Goal: Transaction & Acquisition: Purchase product/service

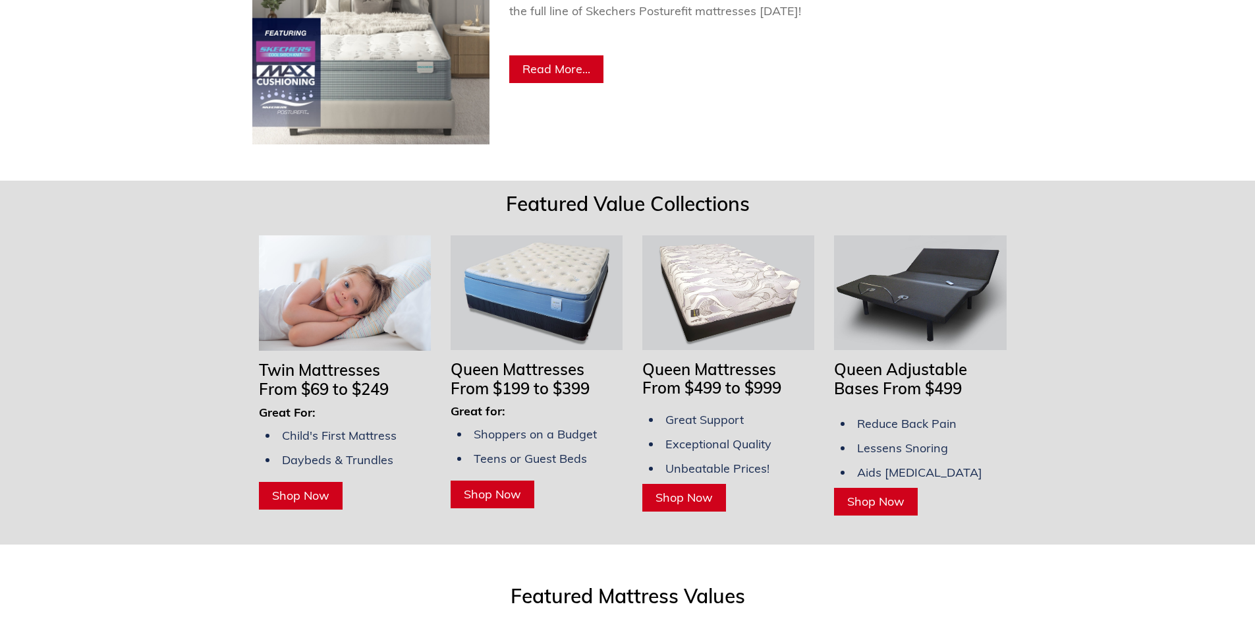
scroll to position [1120, 0]
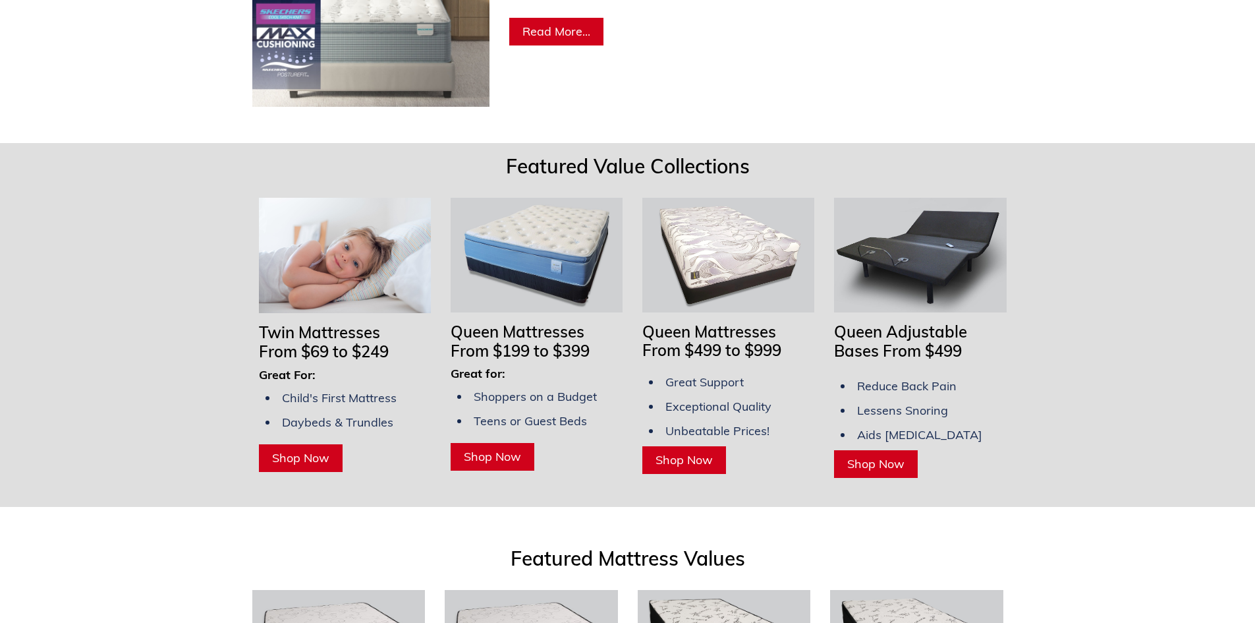
click at [369, 275] on img at bounding box center [345, 256] width 172 height 116
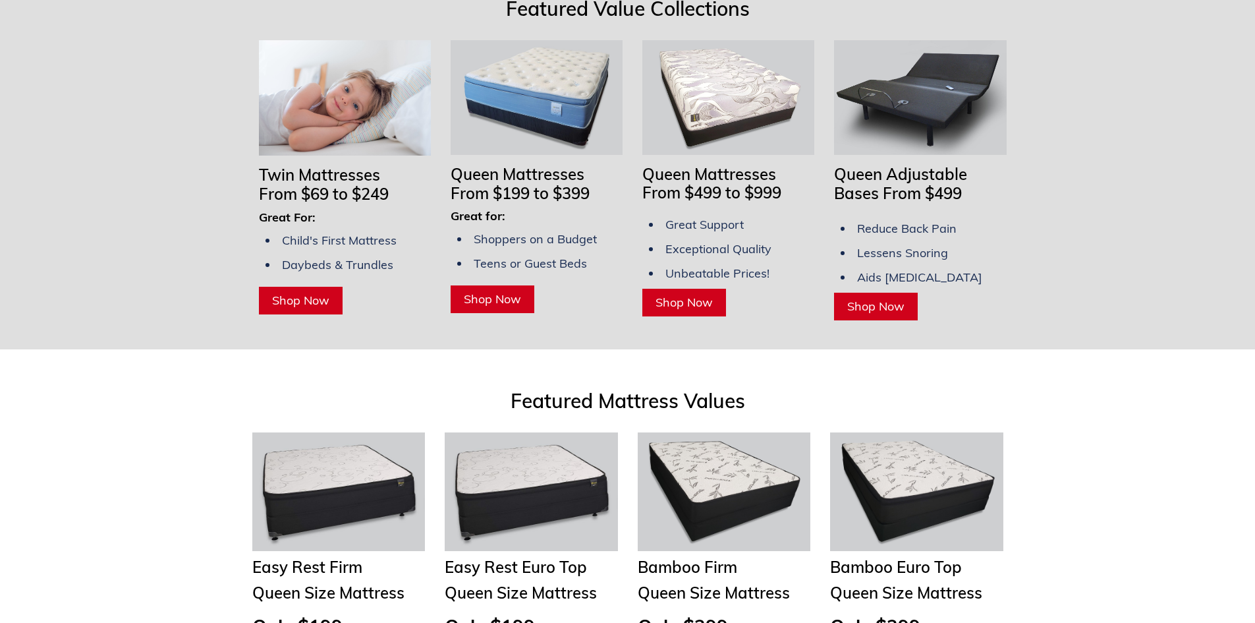
scroll to position [1054, 0]
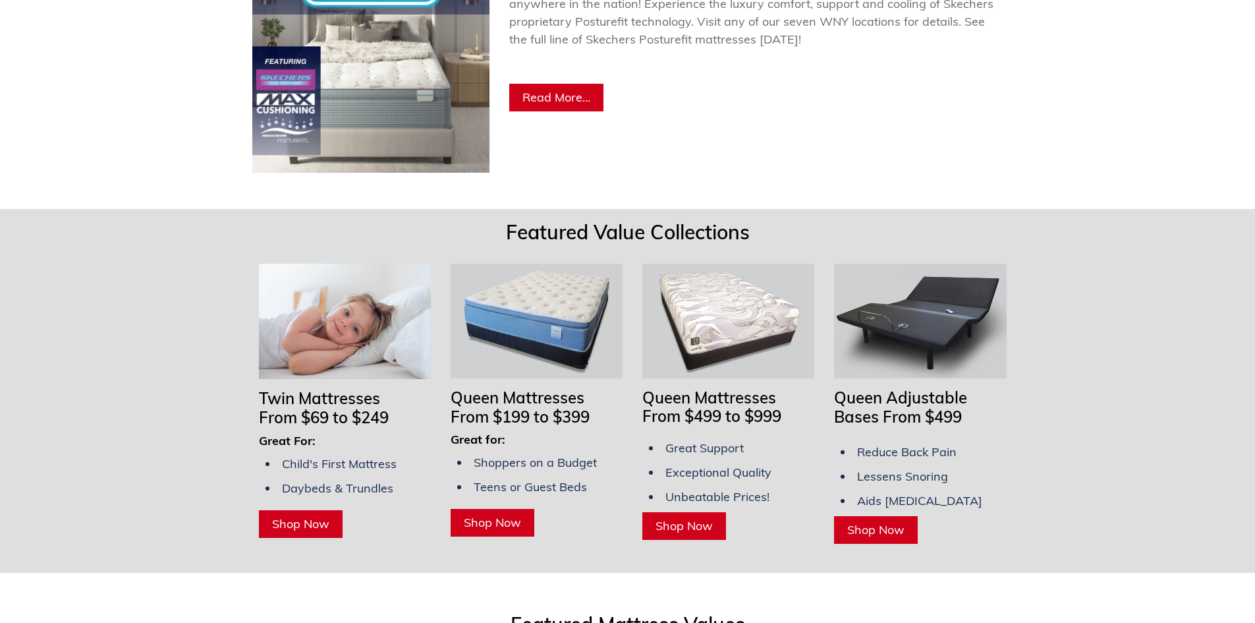
click at [293, 510] on link "Shop Now" at bounding box center [301, 524] width 84 height 28
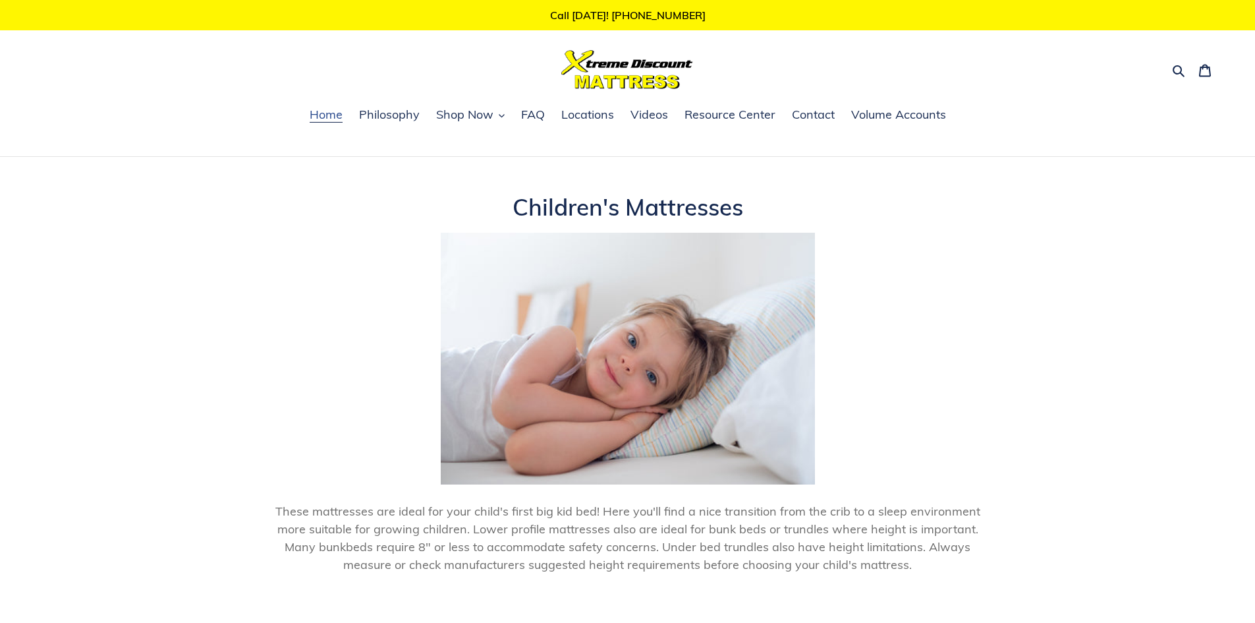
click at [327, 118] on span "Home" at bounding box center [326, 115] width 33 height 16
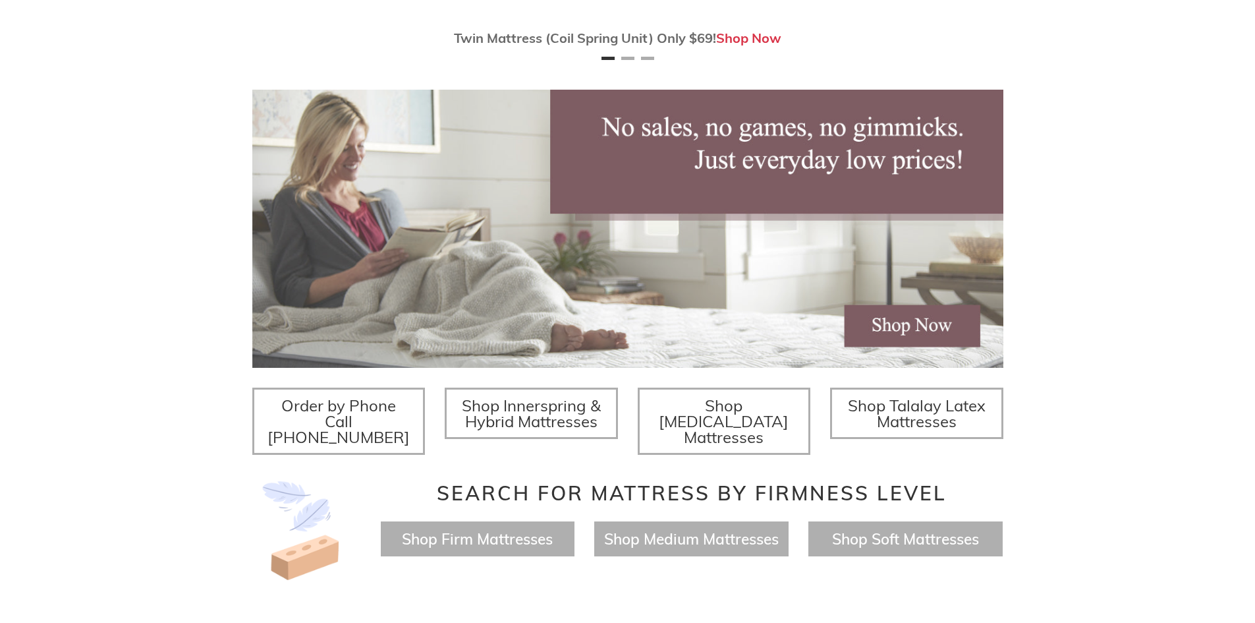
scroll to position [264, 0]
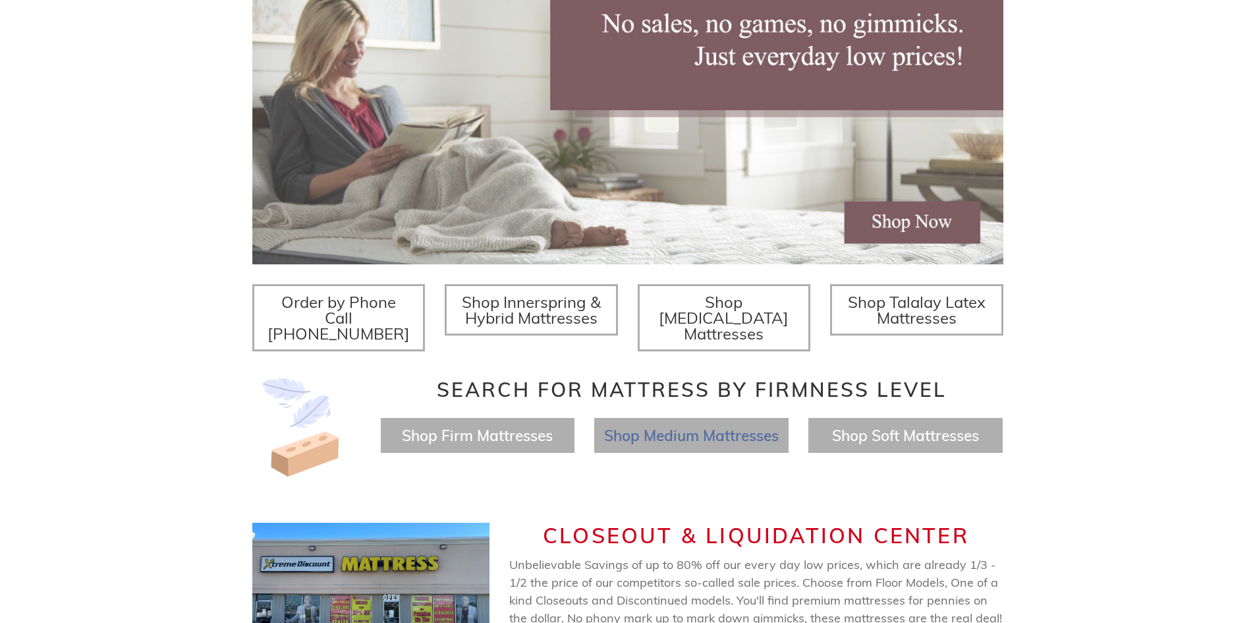
click at [663, 426] on span "Shop Medium Mattresses" at bounding box center [691, 435] width 175 height 19
click at [546, 307] on span "Shop Innerspring & Hybrid Mattresses" at bounding box center [531, 310] width 139 height 36
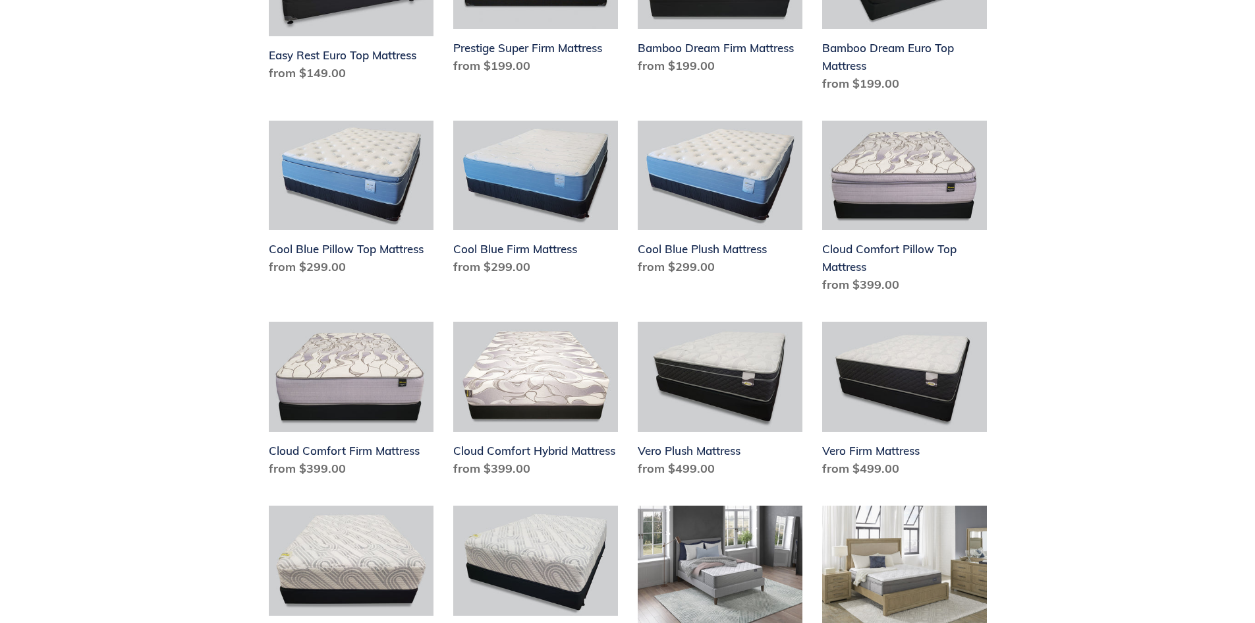
scroll to position [791, 0]
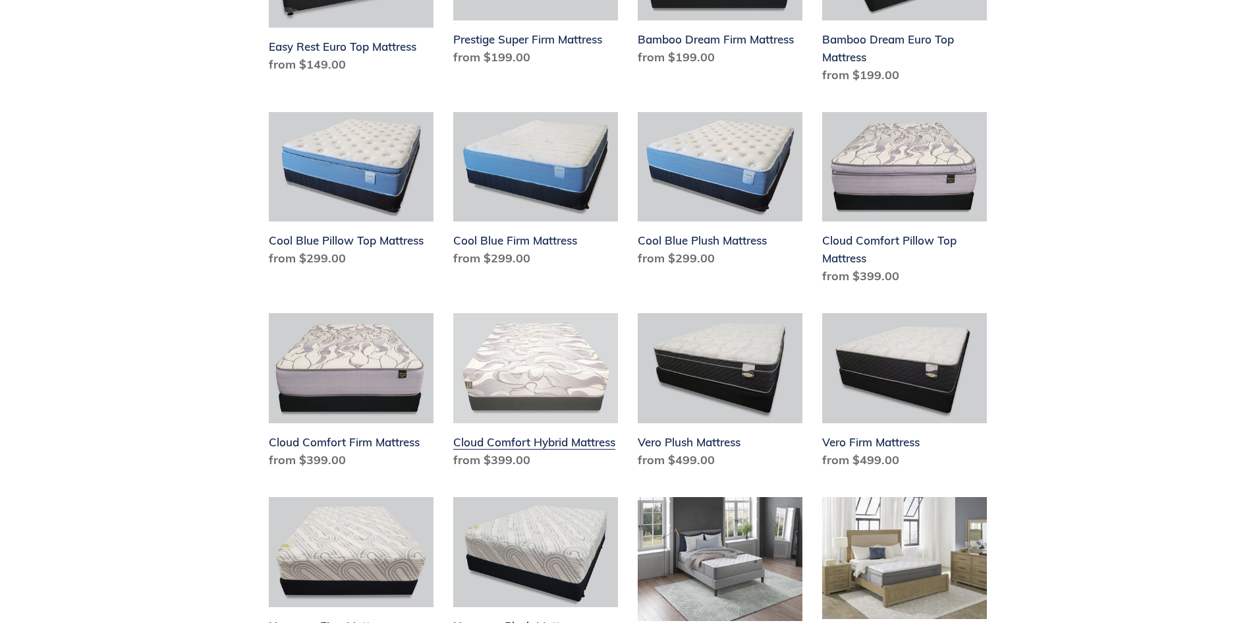
click at [540, 388] on link "Cloud Comfort Hybrid Mattress" at bounding box center [535, 393] width 165 height 161
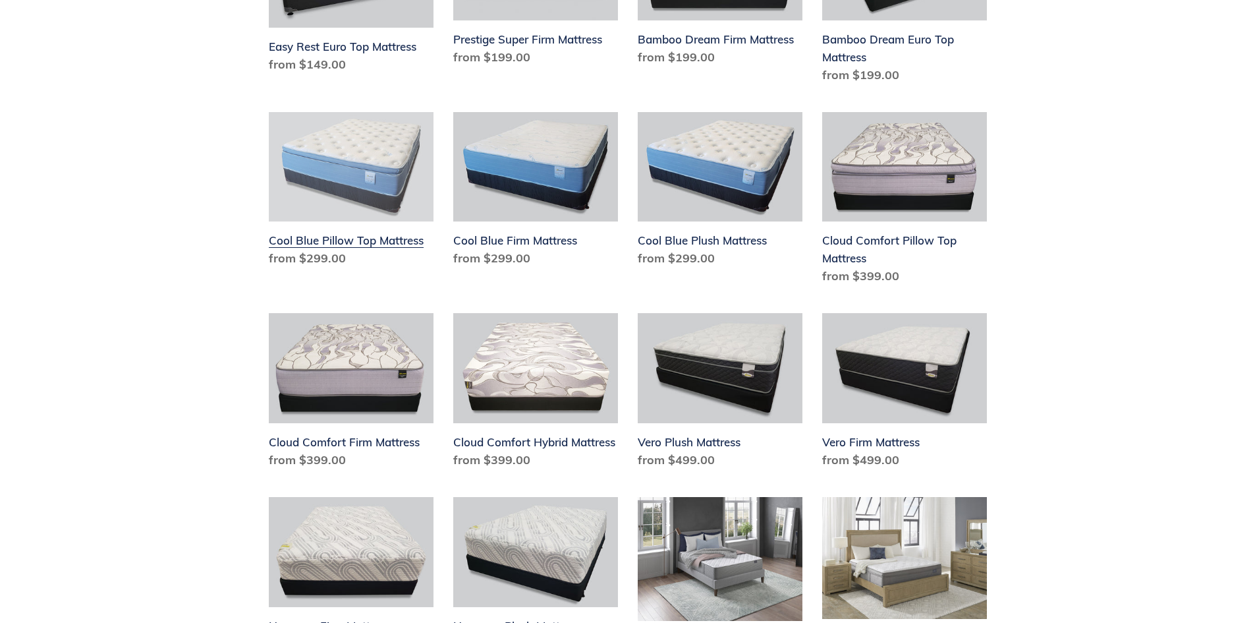
click at [343, 150] on link "Cool Blue Pillow Top Mattress" at bounding box center [351, 192] width 165 height 161
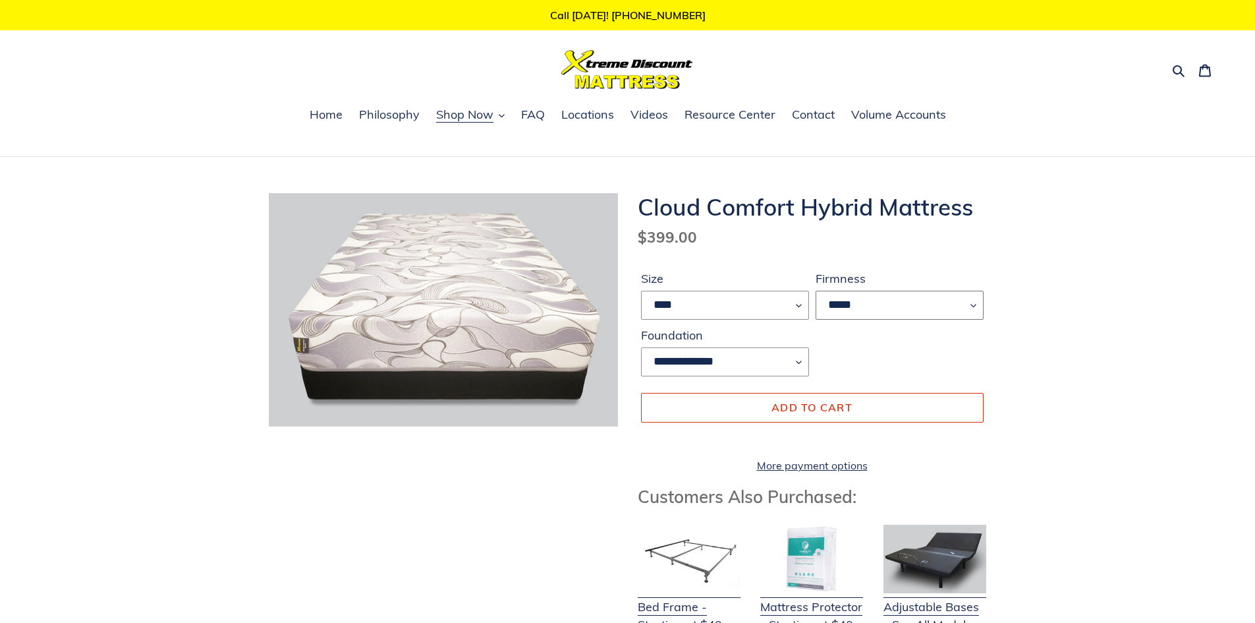
click at [971, 304] on select "*****" at bounding box center [900, 305] width 168 height 29
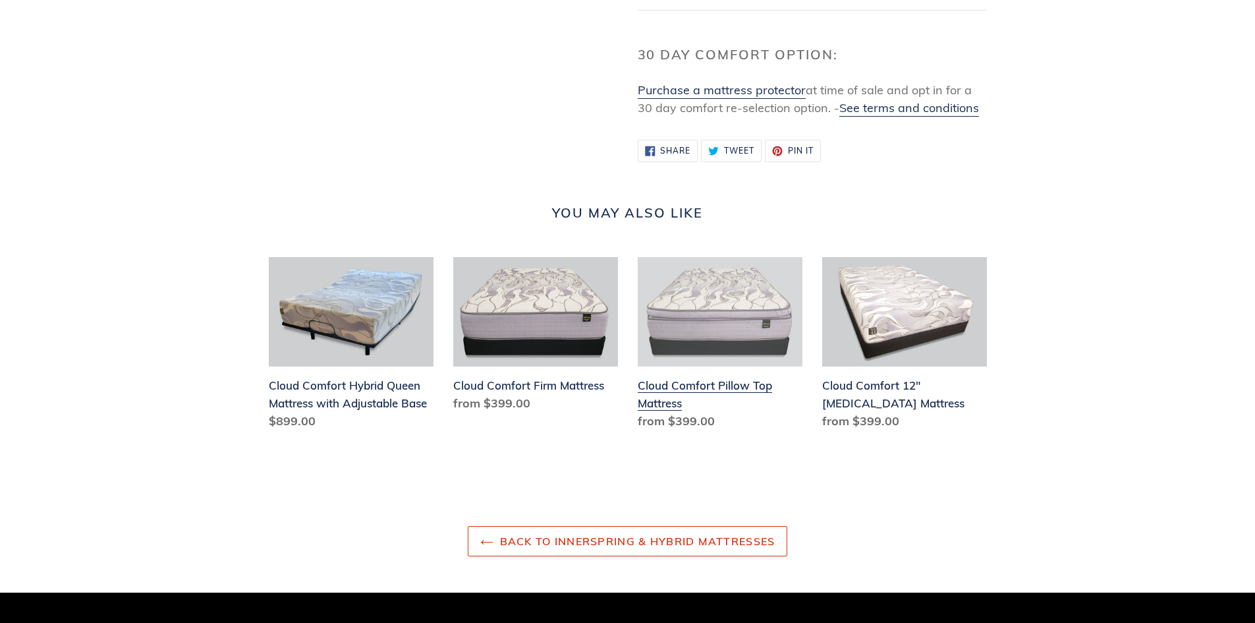
scroll to position [1318, 0]
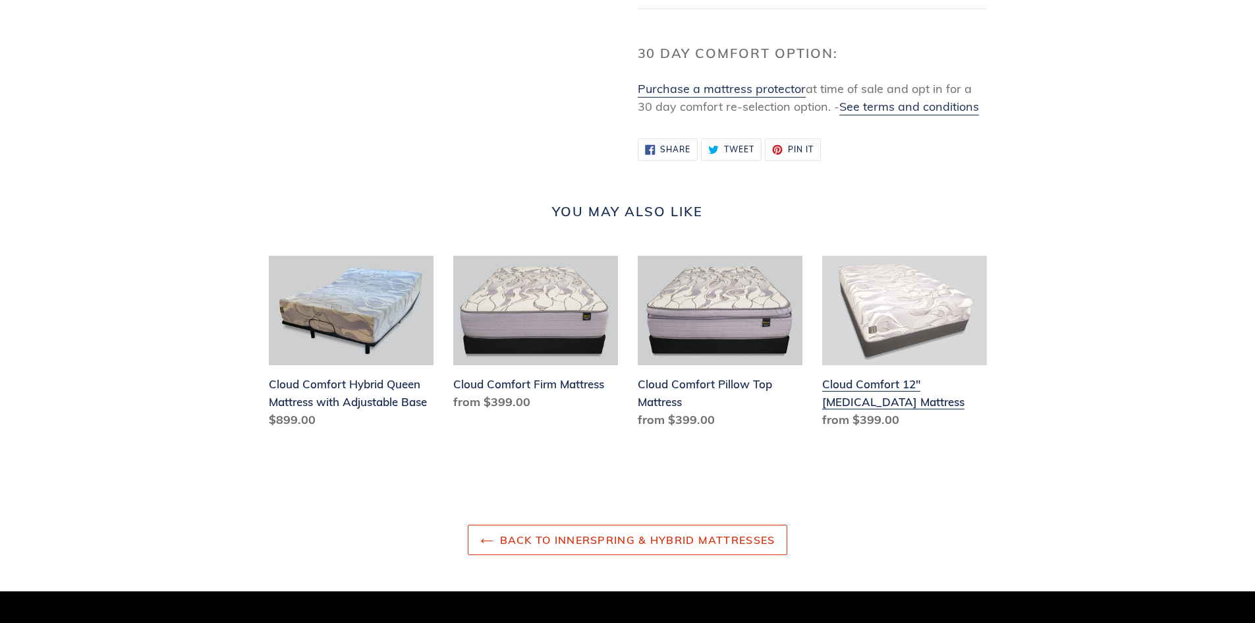
click at [894, 316] on link "Cloud Comfort 12" Memory Foam Mattress" at bounding box center [904, 345] width 165 height 179
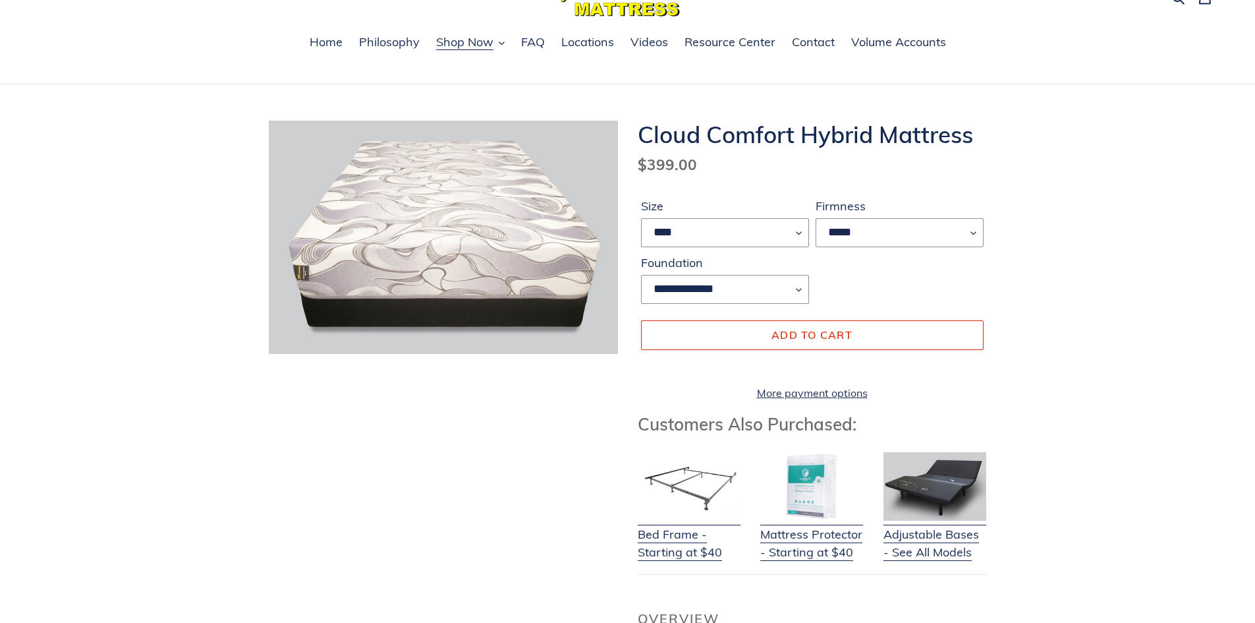
scroll to position [66, 0]
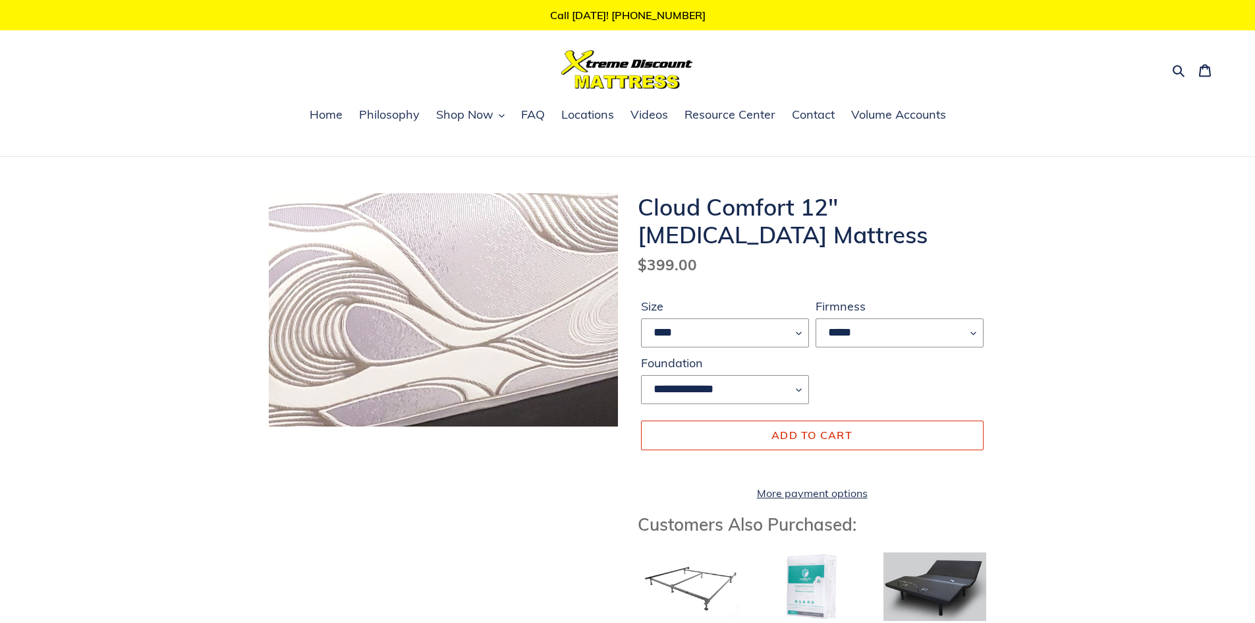
click at [426, 345] on img at bounding box center [491, 207] width 1349 height 899
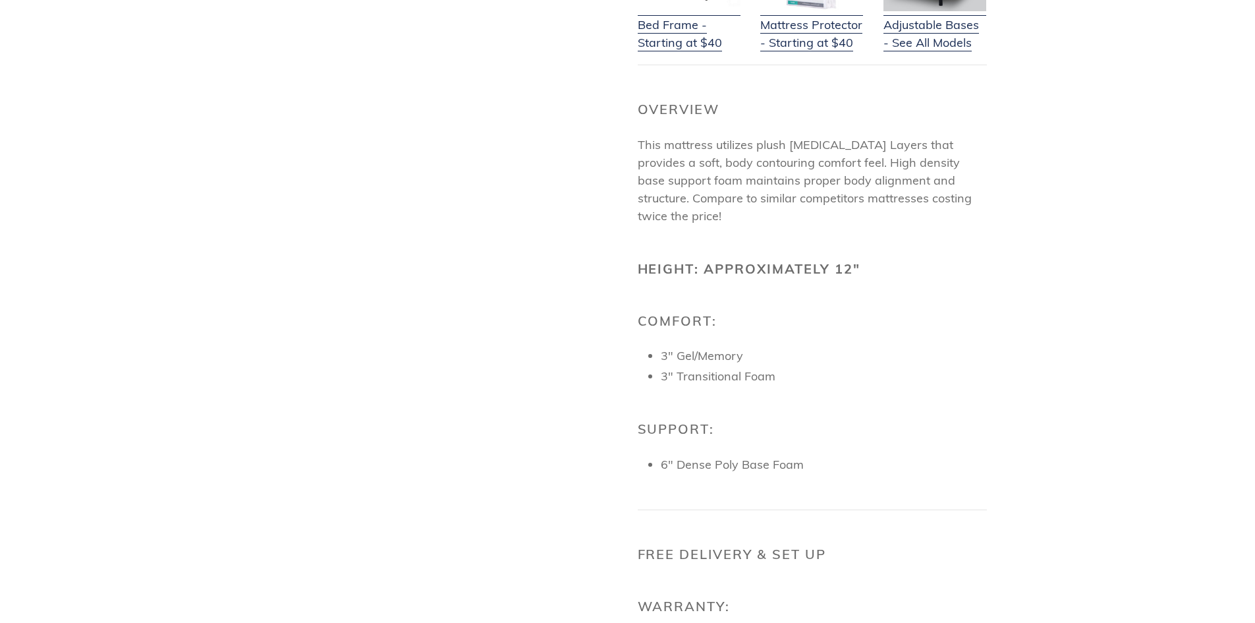
scroll to position [659, 0]
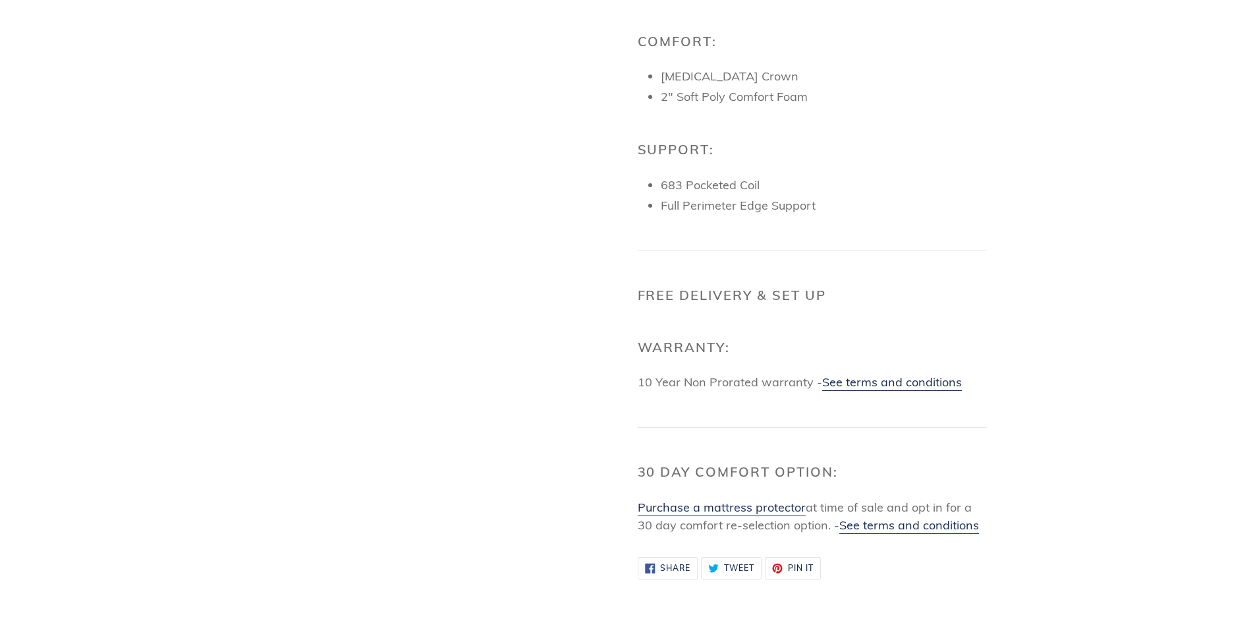
scroll to position [922, 0]
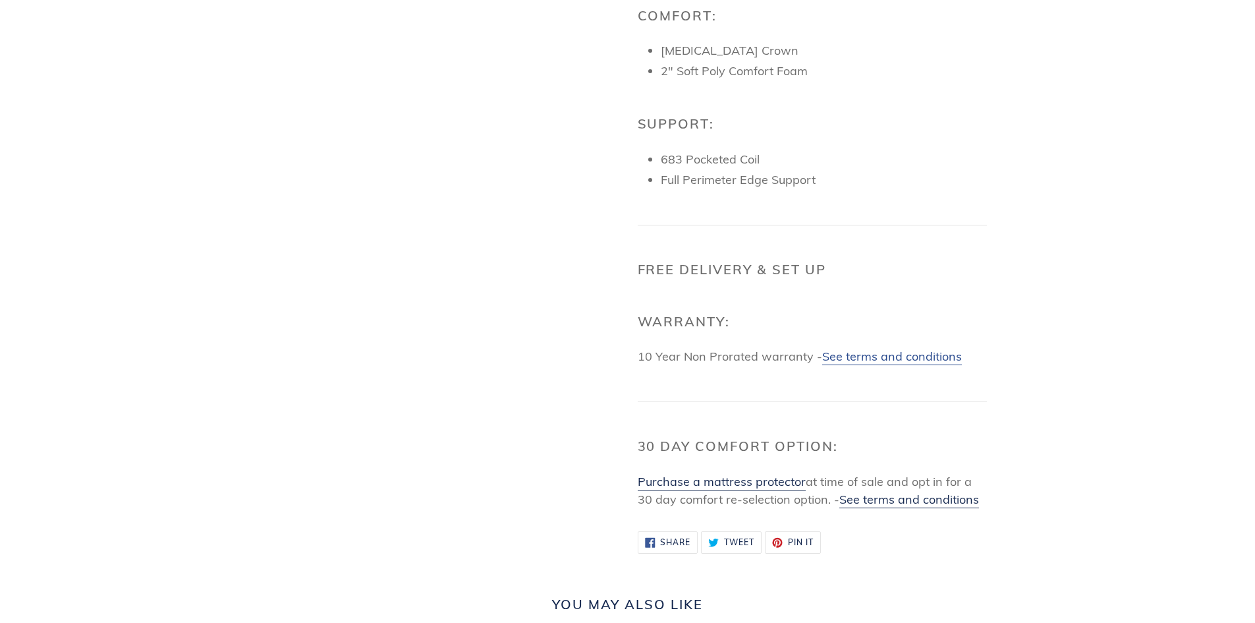
click at [862, 365] on link "See terms and conditions" at bounding box center [892, 357] width 140 height 16
